Goal: Information Seeking & Learning: Find specific fact

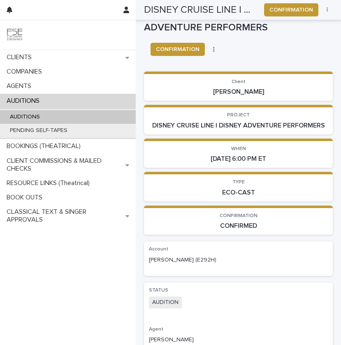
scroll to position [235, 0]
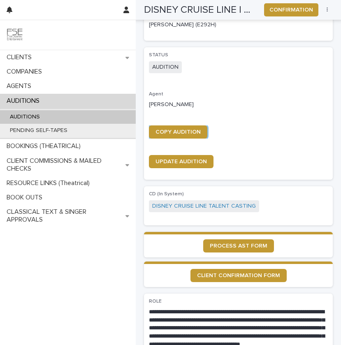
click at [56, 113] on div "AUDITIONS" at bounding box center [68, 117] width 136 height 14
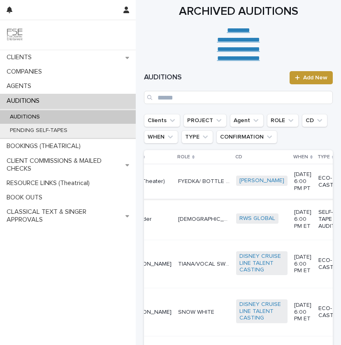
scroll to position [0, 111]
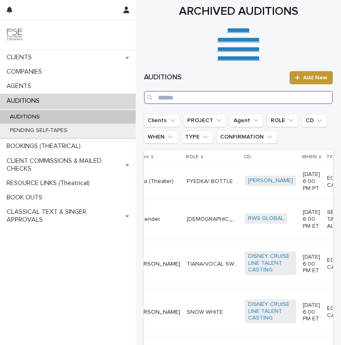
click at [178, 100] on input "Search" at bounding box center [238, 97] width 189 height 13
paste input "**********"
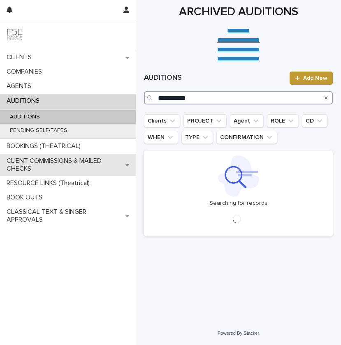
type input "**********"
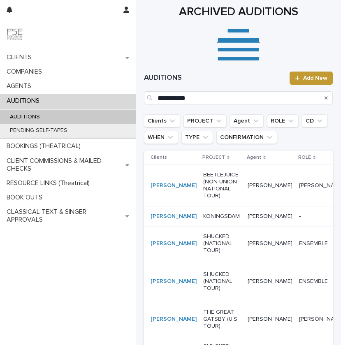
click at [203, 196] on p "BEETLEJUICE (NON-UNION NATIONAL TOUR)" at bounding box center [222, 185] width 38 height 28
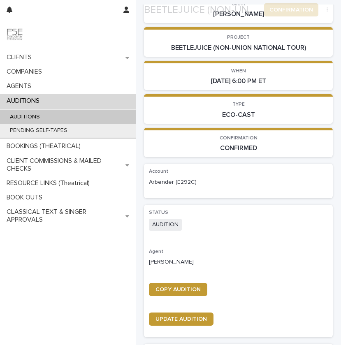
scroll to position [127, 0]
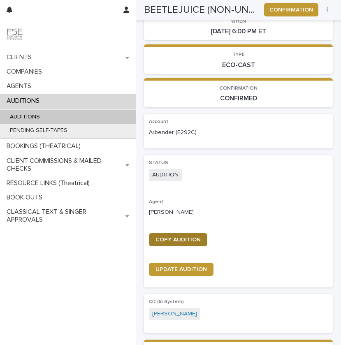
click at [178, 239] on span "COPY AUDITION" at bounding box center [177, 240] width 45 height 6
click at [89, 120] on div "AUDITIONS" at bounding box center [68, 117] width 136 height 14
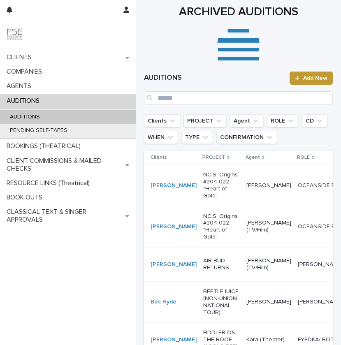
click at [212, 188] on p "NCIS: Origins #204-022 "Heart of Gold"" at bounding box center [221, 185] width 37 height 28
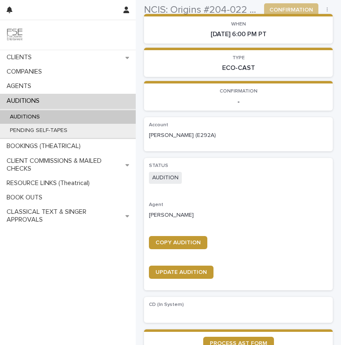
scroll to position [172, 0]
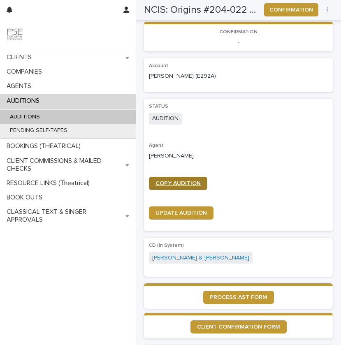
click at [176, 181] on span "COPY AUDITION" at bounding box center [177, 183] width 45 height 6
click at [118, 111] on div "AUDITIONS" at bounding box center [68, 117] width 136 height 14
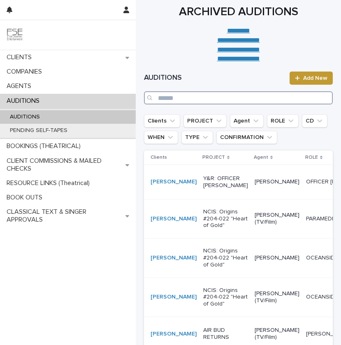
click at [187, 97] on input "Search" at bounding box center [238, 97] width 189 height 13
paste input "*****"
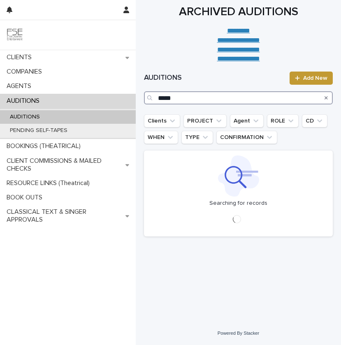
type input "*****"
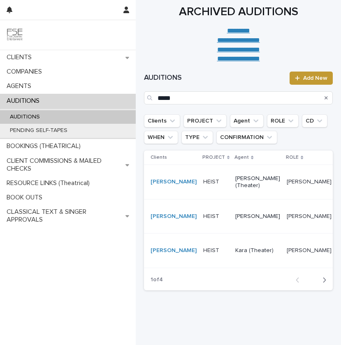
click at [232, 199] on td "[PERSON_NAME] (Theater)" at bounding box center [257, 182] width 51 height 34
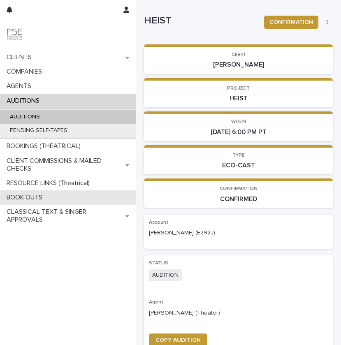
scroll to position [116, 0]
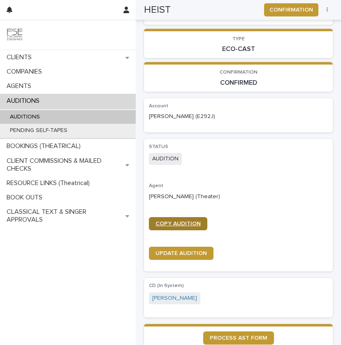
click at [189, 225] on span "COPY AUDITION" at bounding box center [177, 224] width 45 height 6
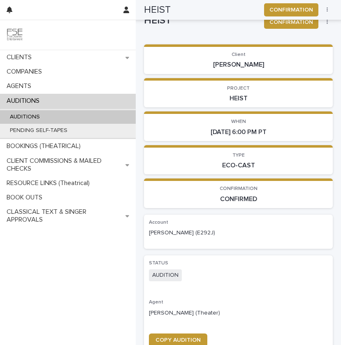
scroll to position [0, 0]
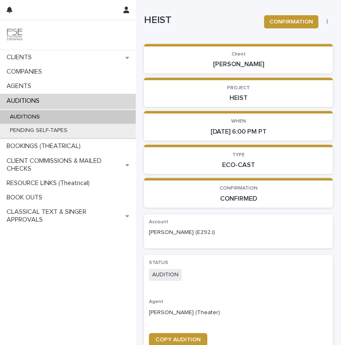
click at [87, 118] on div "AUDITIONS" at bounding box center [68, 117] width 136 height 14
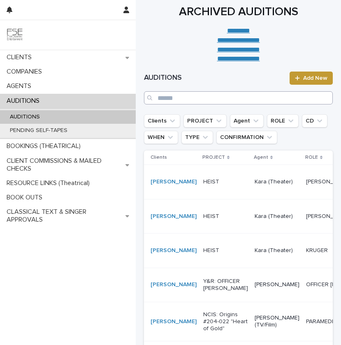
click at [187, 96] on input "Search" at bounding box center [238, 97] width 189 height 13
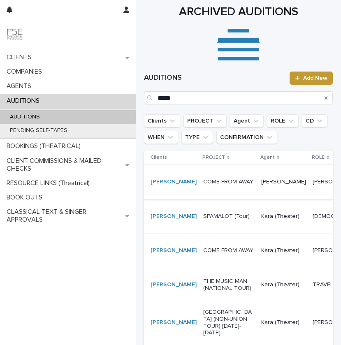
type input "*****"
click at [157, 185] on link "[PERSON_NAME]" at bounding box center [173, 181] width 46 height 7
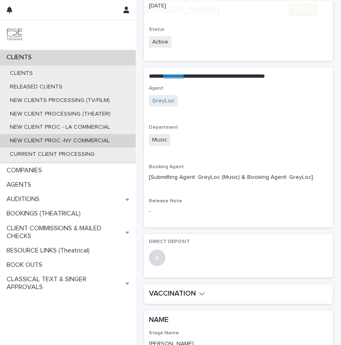
scroll to position [365, 0]
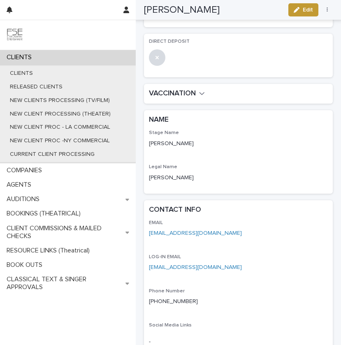
click at [238, 232] on p "[EMAIL_ADDRESS][DOMAIN_NAME]" at bounding box center [238, 233] width 179 height 9
